Goal: Task Accomplishment & Management: Manage account settings

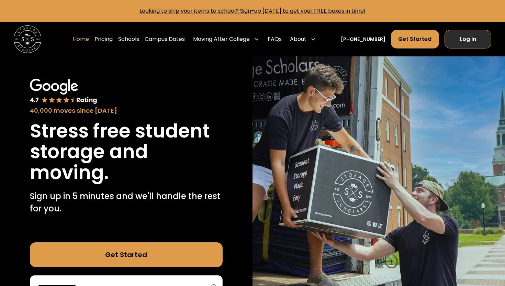
click at [475, 39] on link "Log In" at bounding box center [468, 39] width 47 height 19
click at [472, 36] on link "Log In" at bounding box center [468, 39] width 47 height 19
